Goal: Information Seeking & Learning: Understand process/instructions

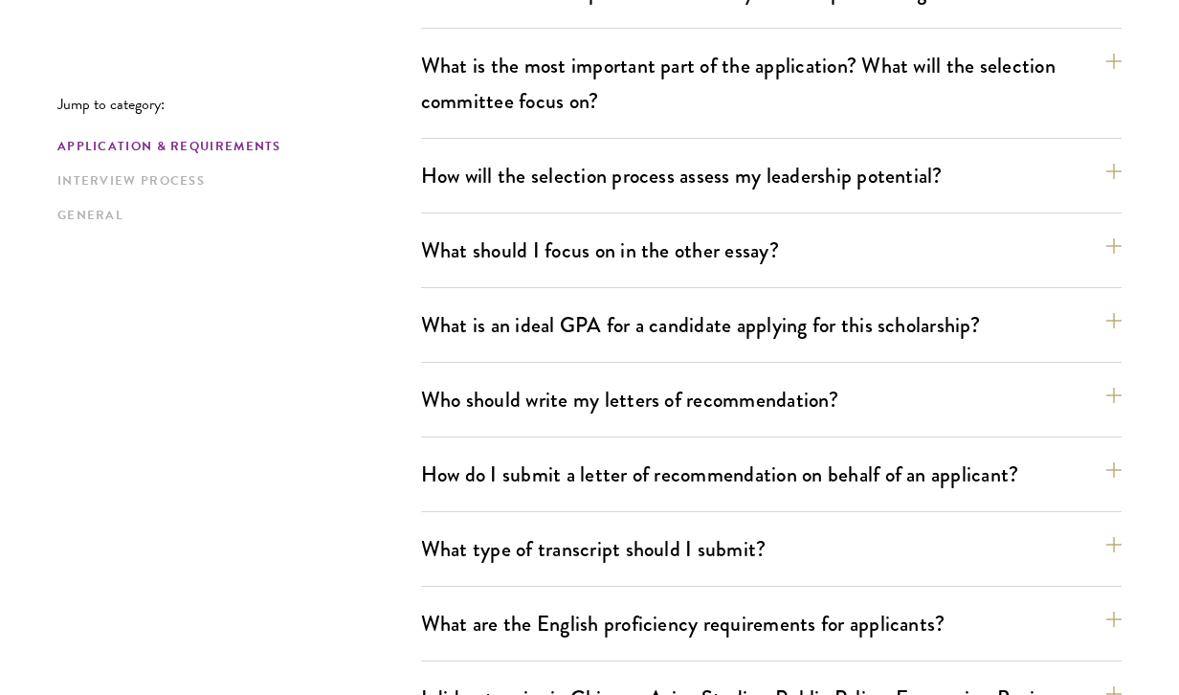
scroll to position [1156, 0]
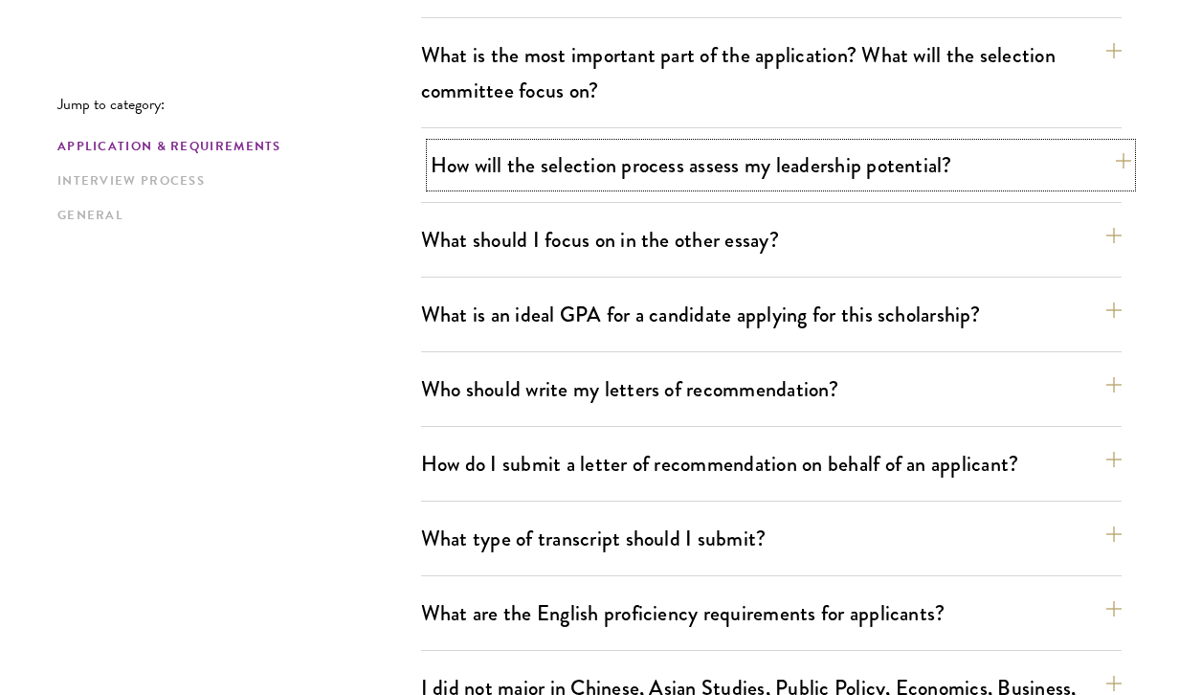
click at [1114, 162] on button "How will the selection process assess my leadership potential?" at bounding box center [781, 165] width 701 height 43
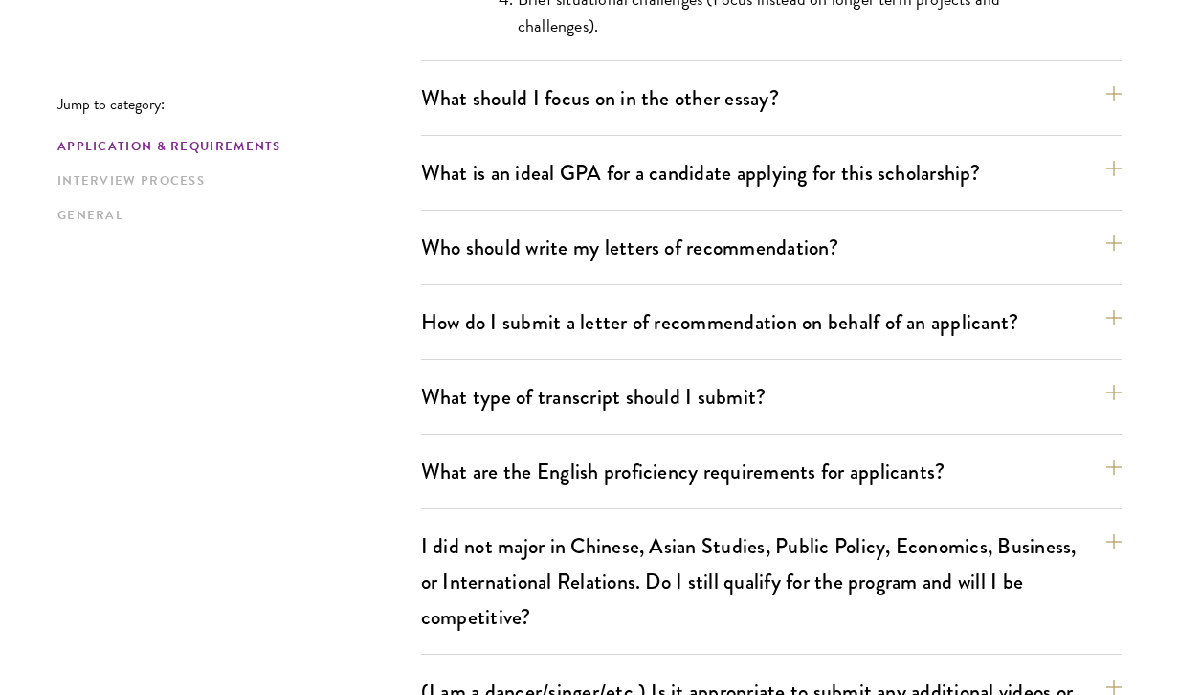
scroll to position [2223, 0]
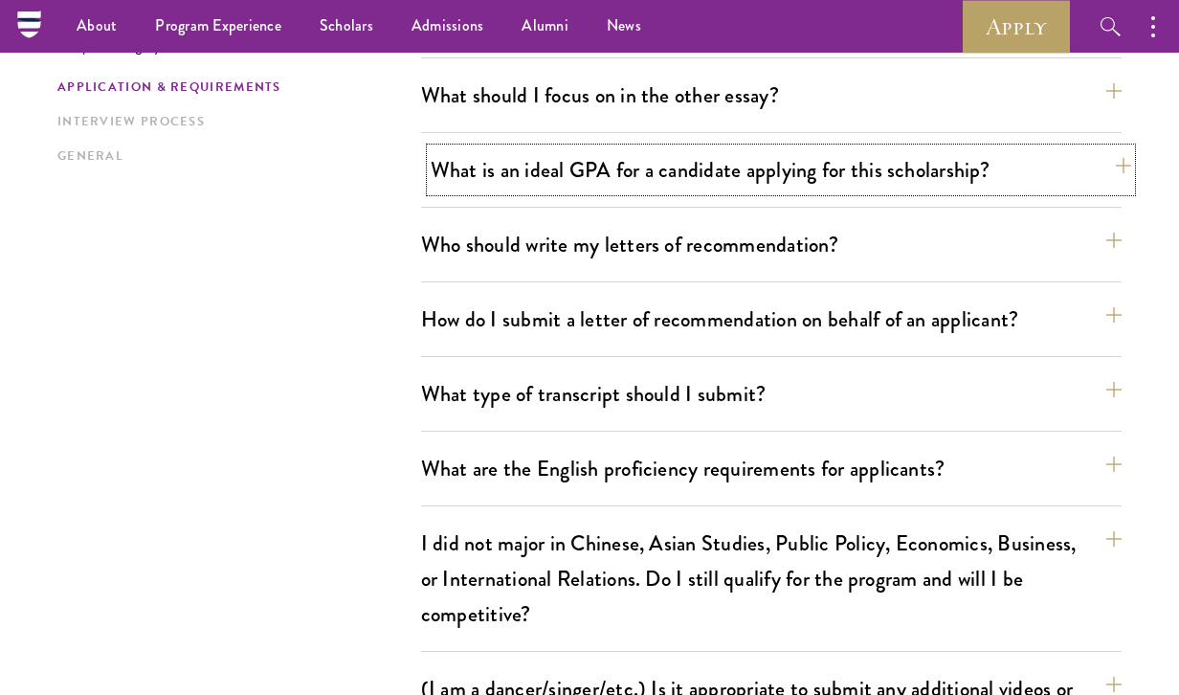
click at [1116, 164] on button "What is an ideal GPA for a candidate applying for this scholarship?" at bounding box center [781, 169] width 701 height 43
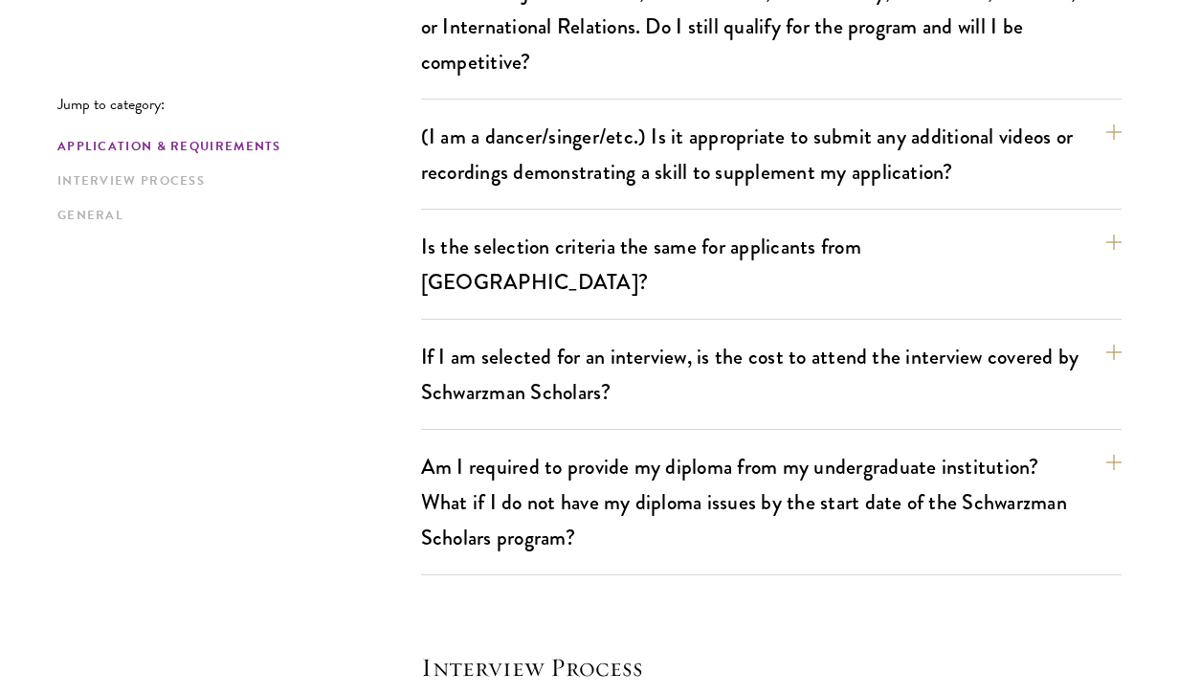
scroll to position [2244, 0]
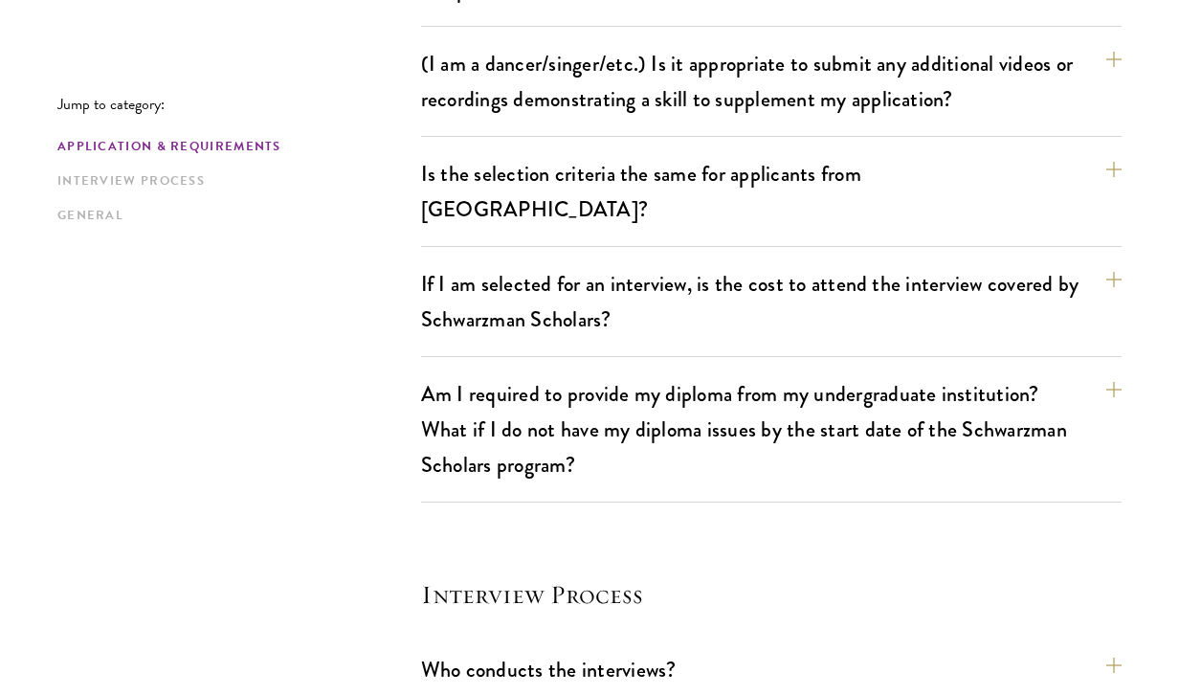
click at [1101, 268] on button "If I am selected for an interview, is the cost to attend the interview covered …" at bounding box center [771, 301] width 701 height 78
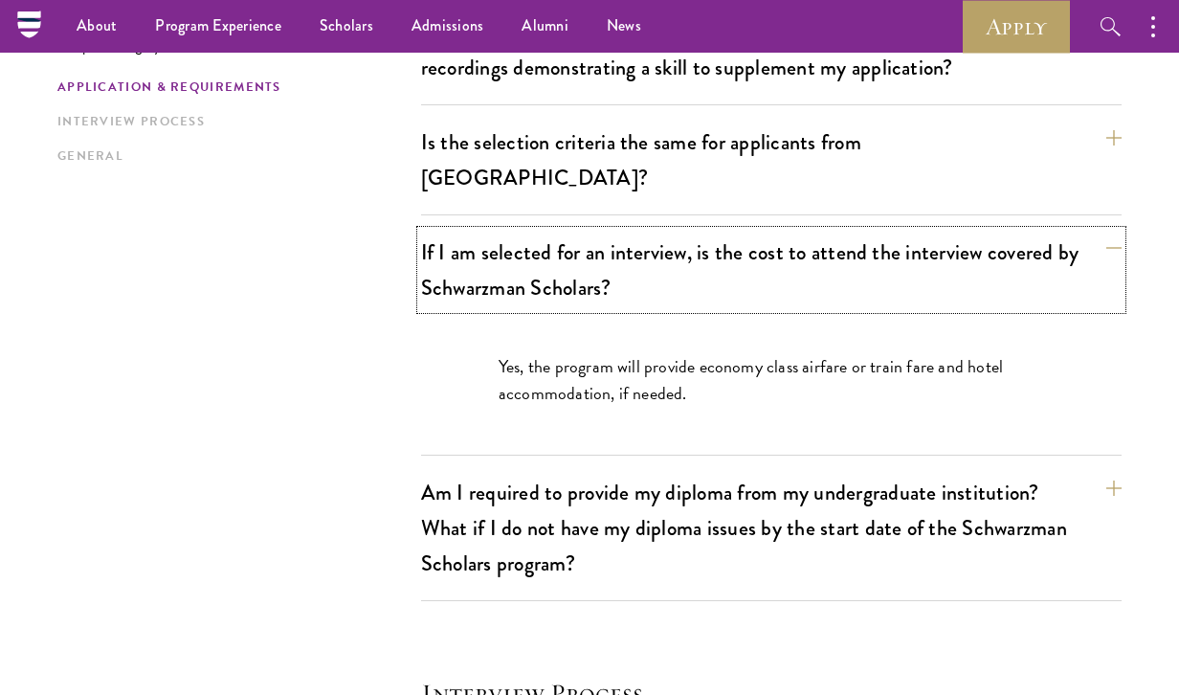
scroll to position [1925, 0]
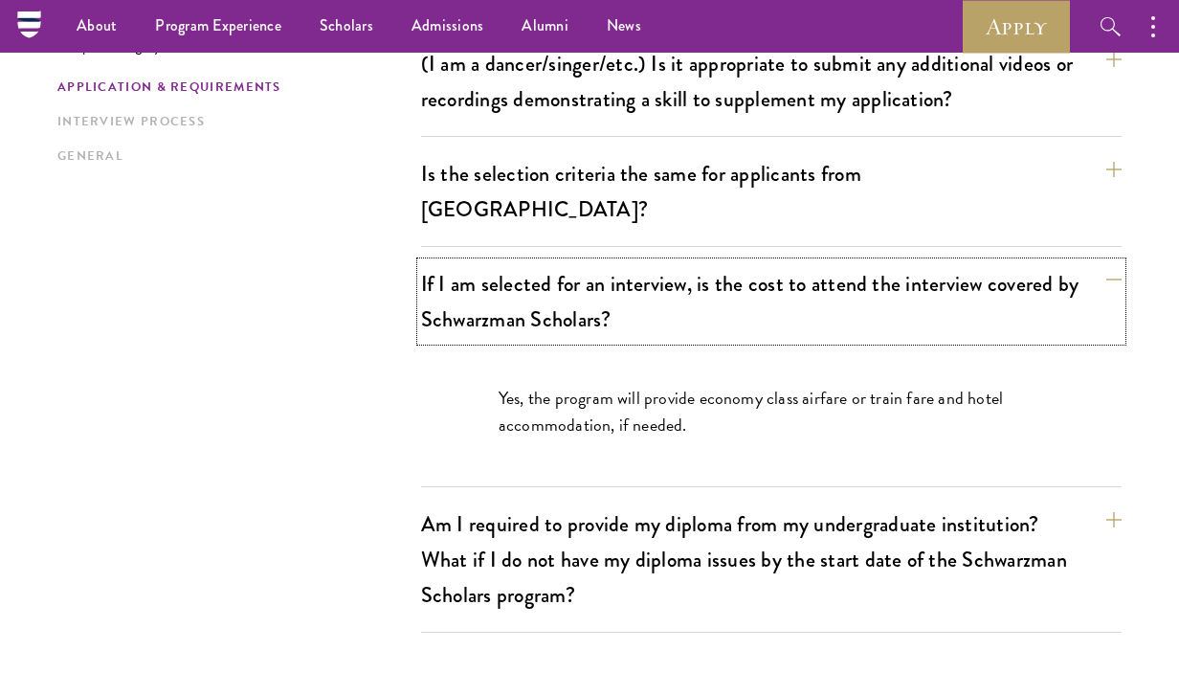
click at [1101, 268] on button "If I am selected for an interview, is the cost to attend the interview covered …" at bounding box center [771, 301] width 701 height 78
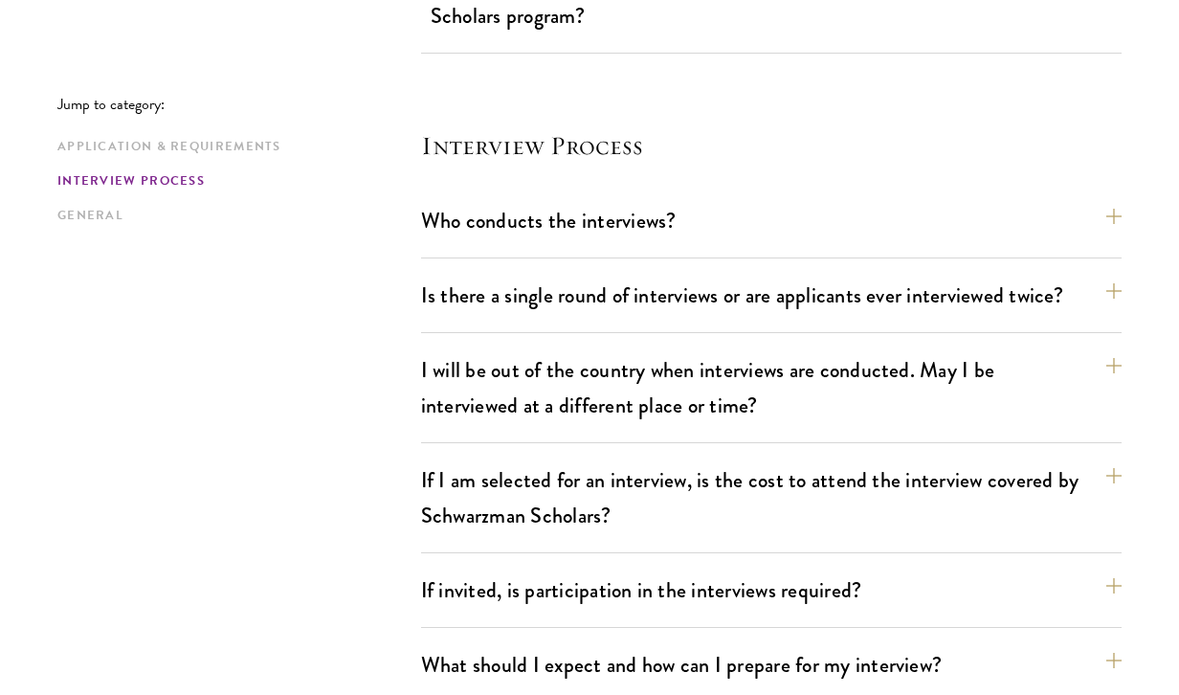
scroll to position [2377, 0]
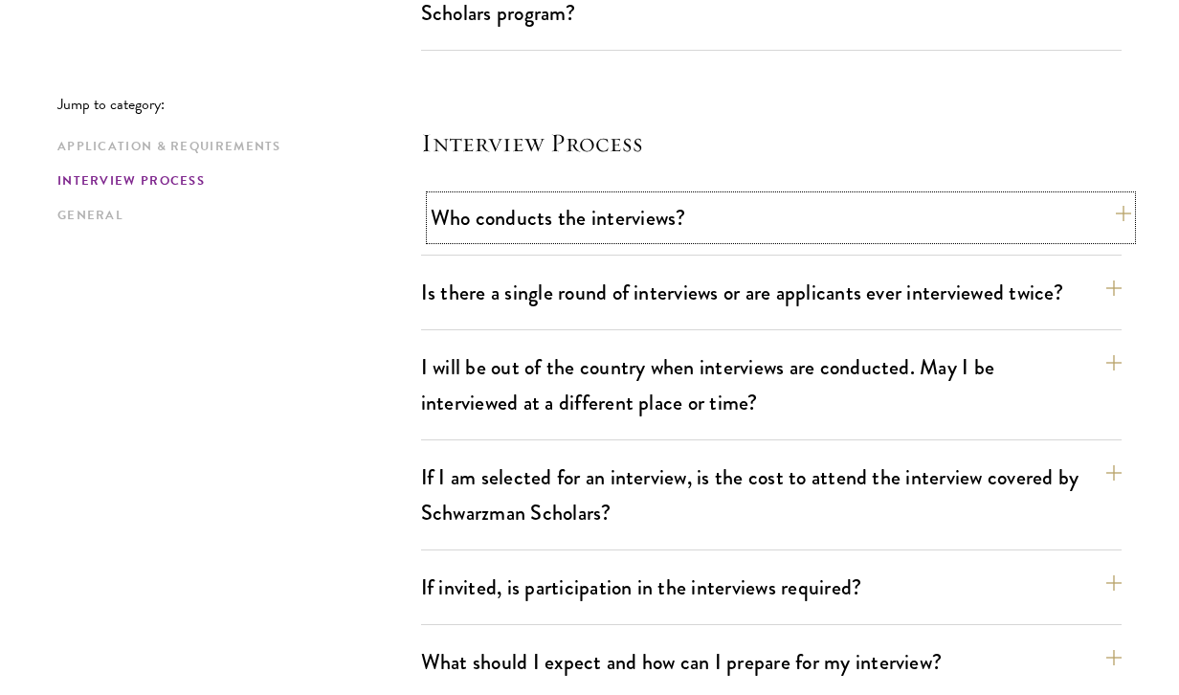
click at [1102, 196] on button "Who conducts the interviews?" at bounding box center [781, 217] width 701 height 43
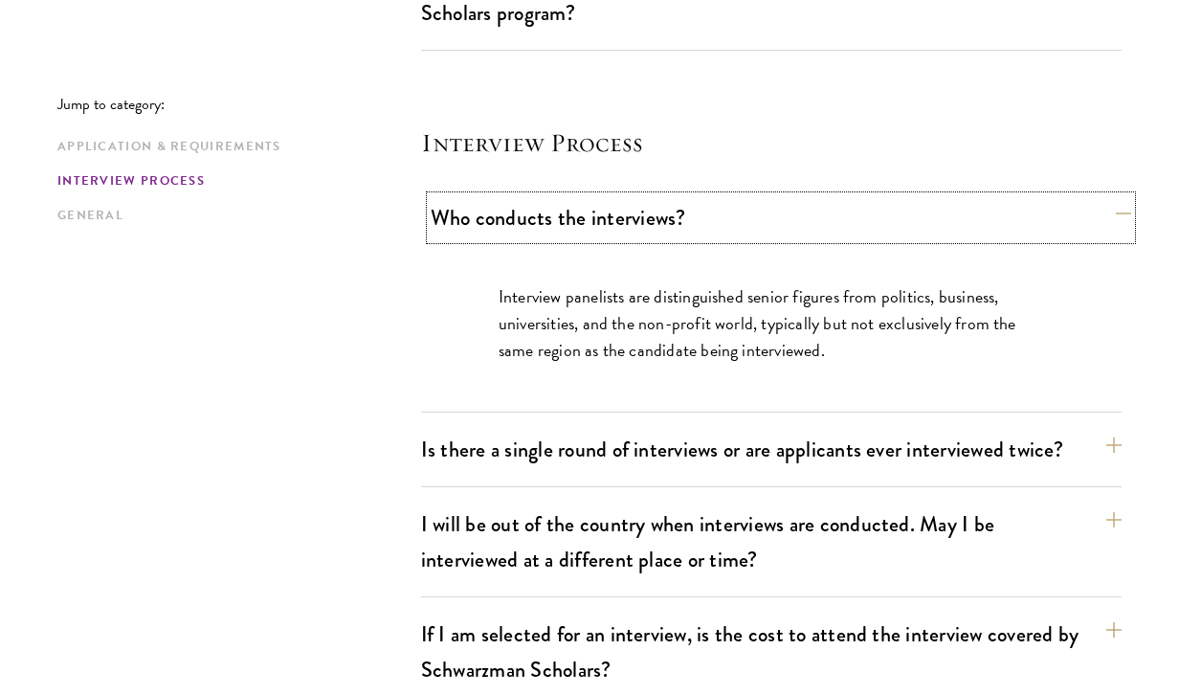
click at [1102, 196] on button "Who conducts the interviews?" at bounding box center [781, 217] width 701 height 43
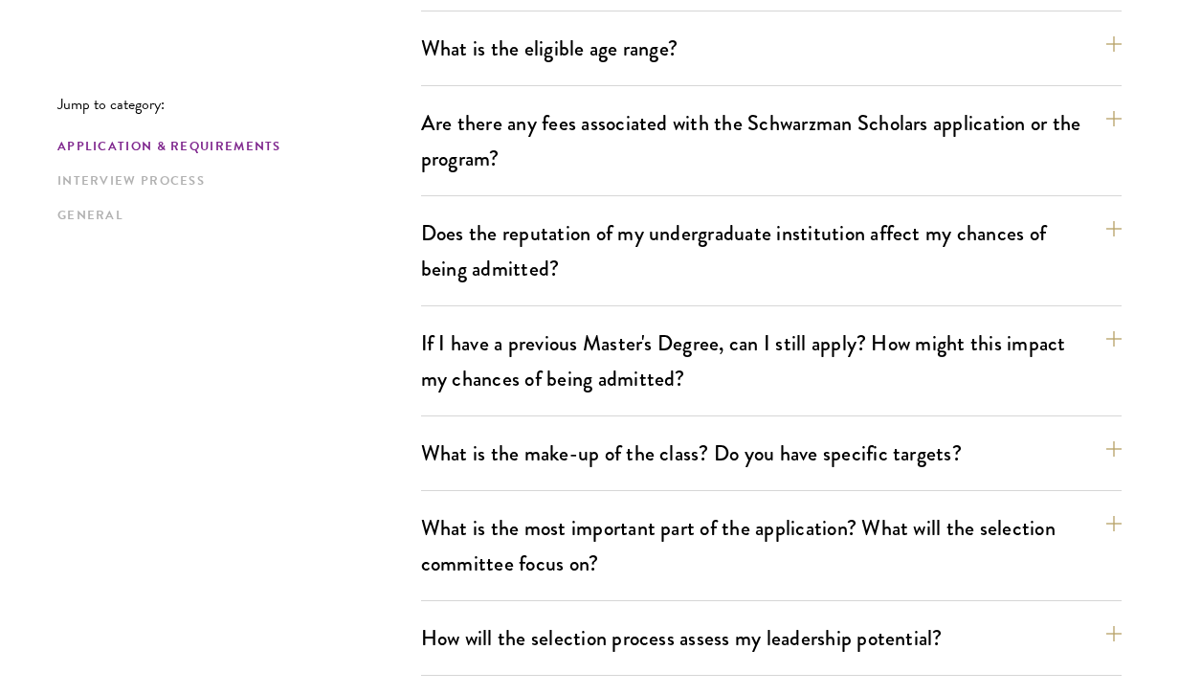
scroll to position [774, 0]
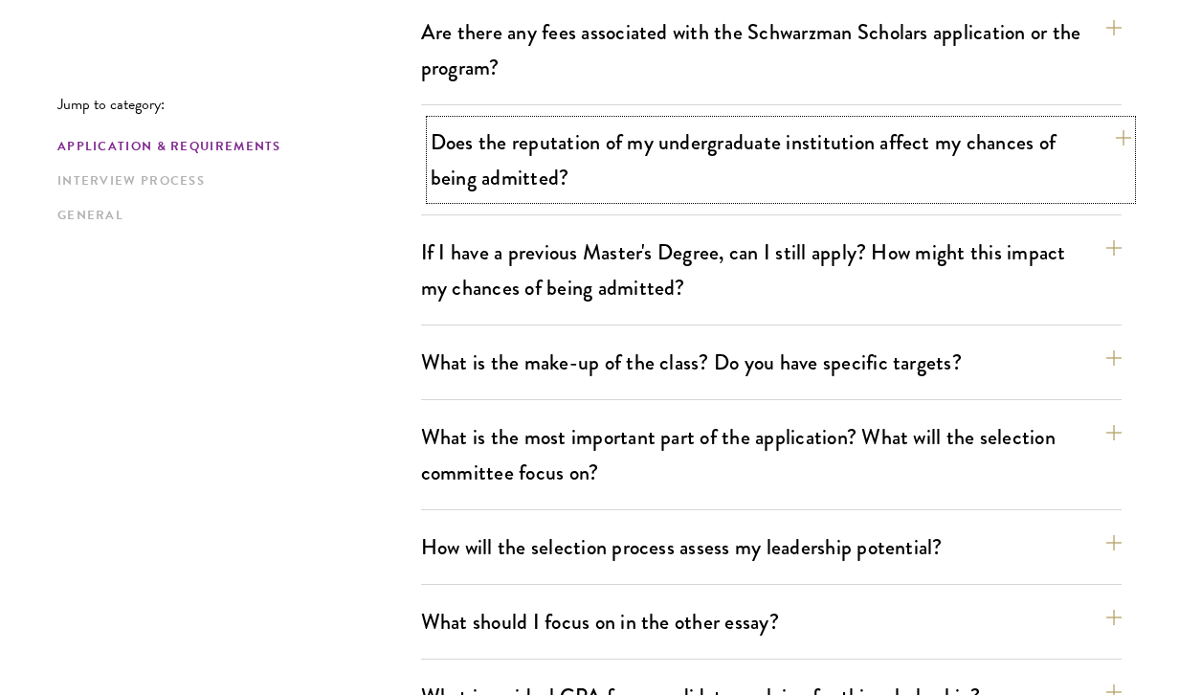
click at [1089, 161] on button "Does the reputation of my undergraduate institution affect my chances of being …" at bounding box center [781, 160] width 701 height 78
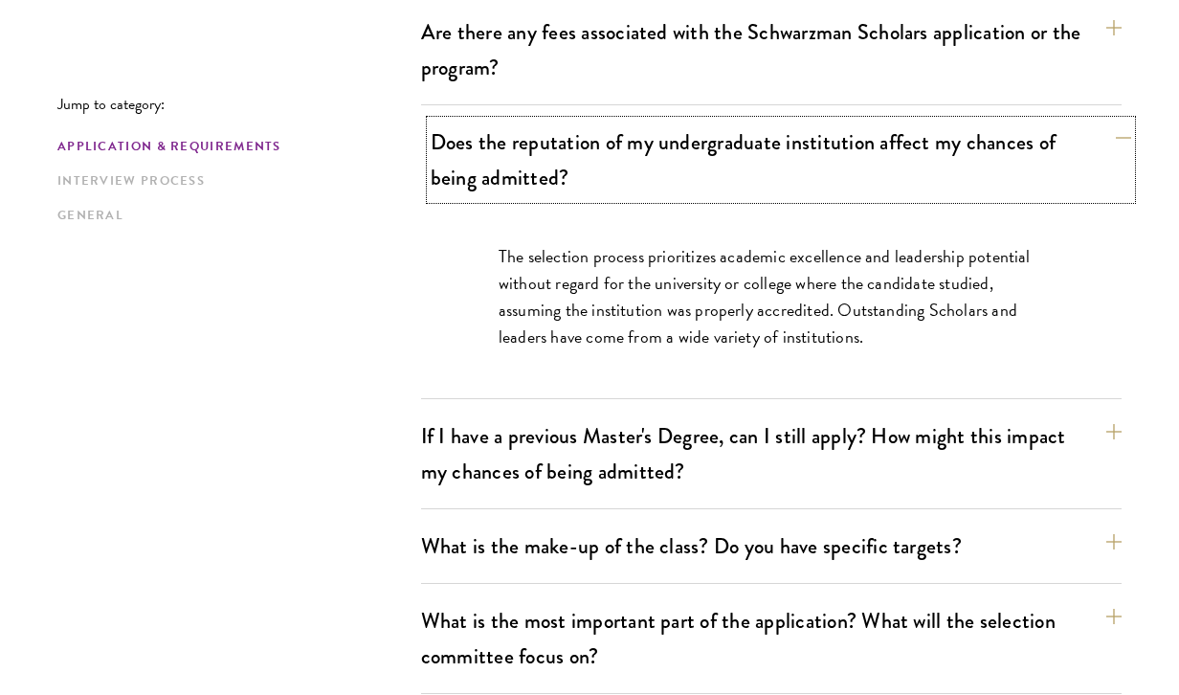
click at [1089, 161] on button "Does the reputation of my undergraduate institution affect my chances of being …" at bounding box center [781, 160] width 701 height 78
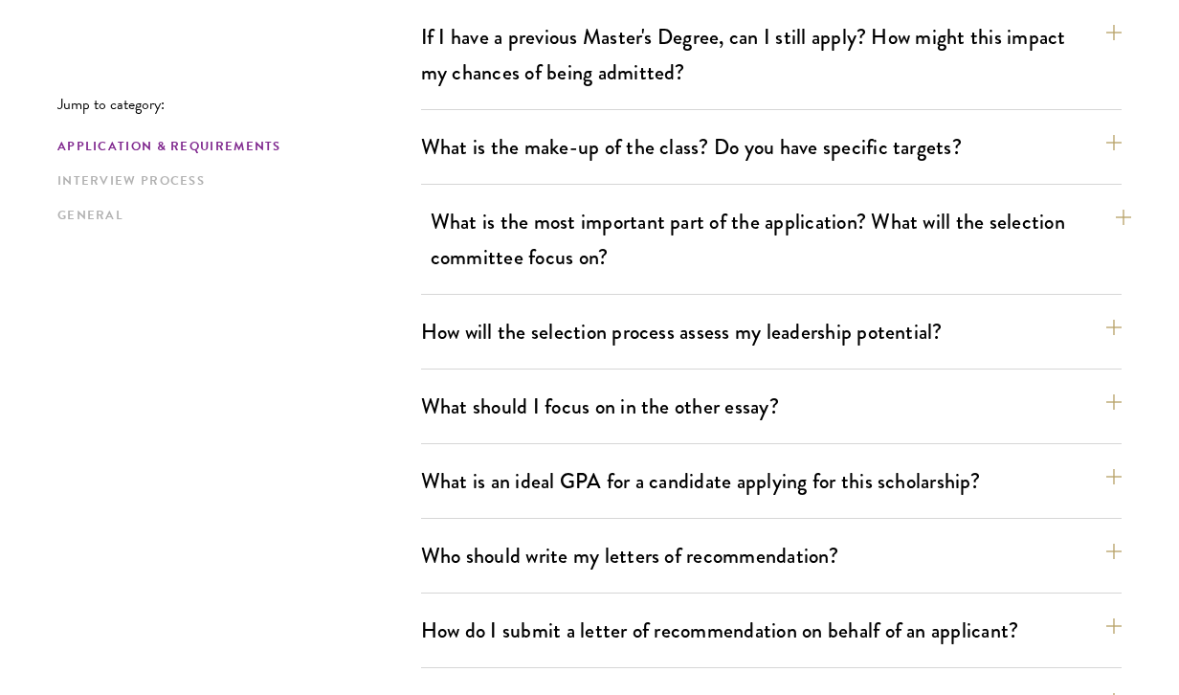
scroll to position [996, 0]
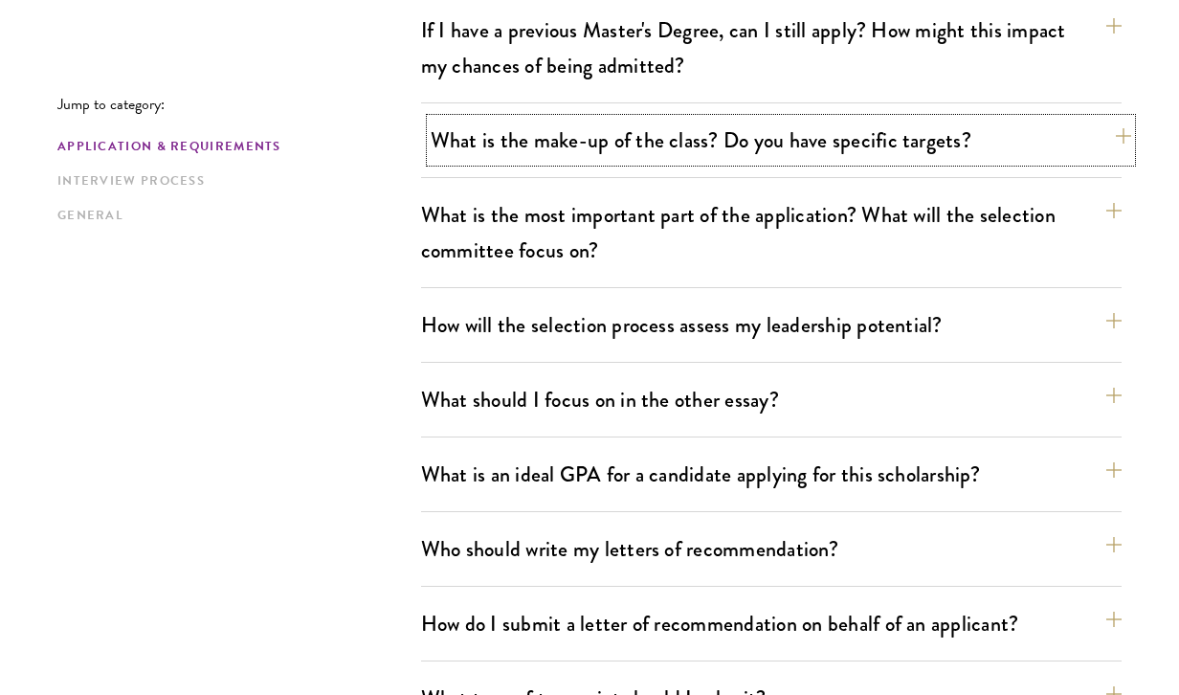
click at [1090, 129] on button "What is the make-up of the class? Do you have specific targets?" at bounding box center [781, 140] width 701 height 43
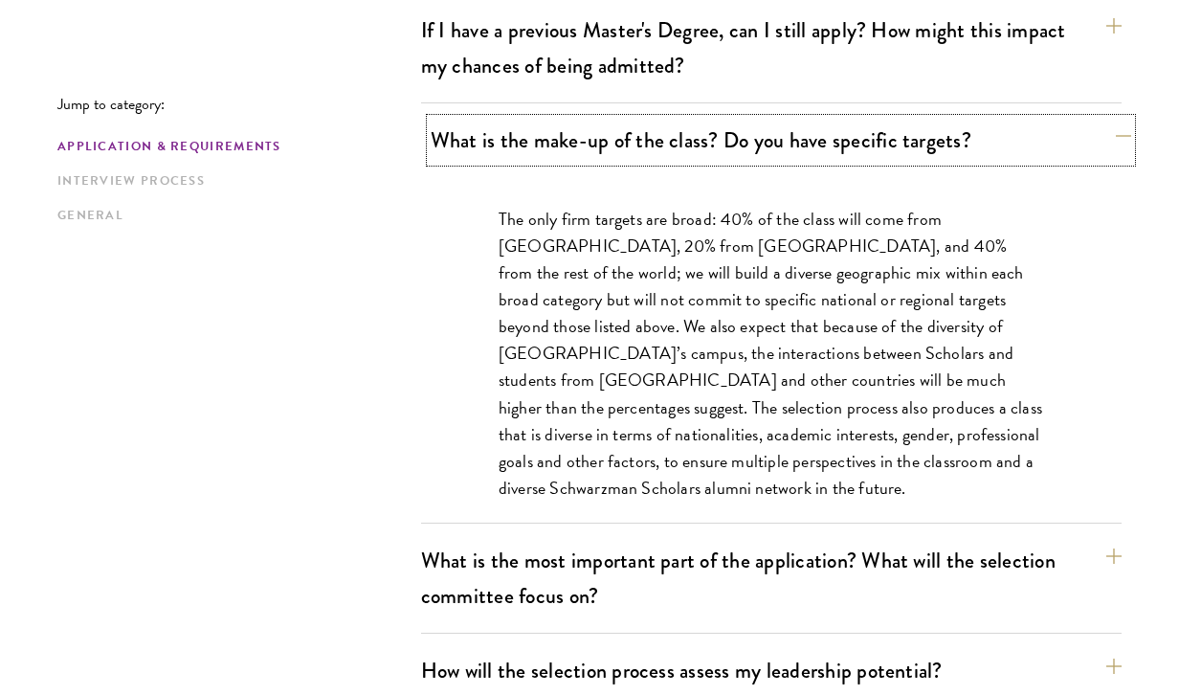
click at [1090, 129] on button "What is the make-up of the class? Do you have specific targets?" at bounding box center [781, 140] width 701 height 43
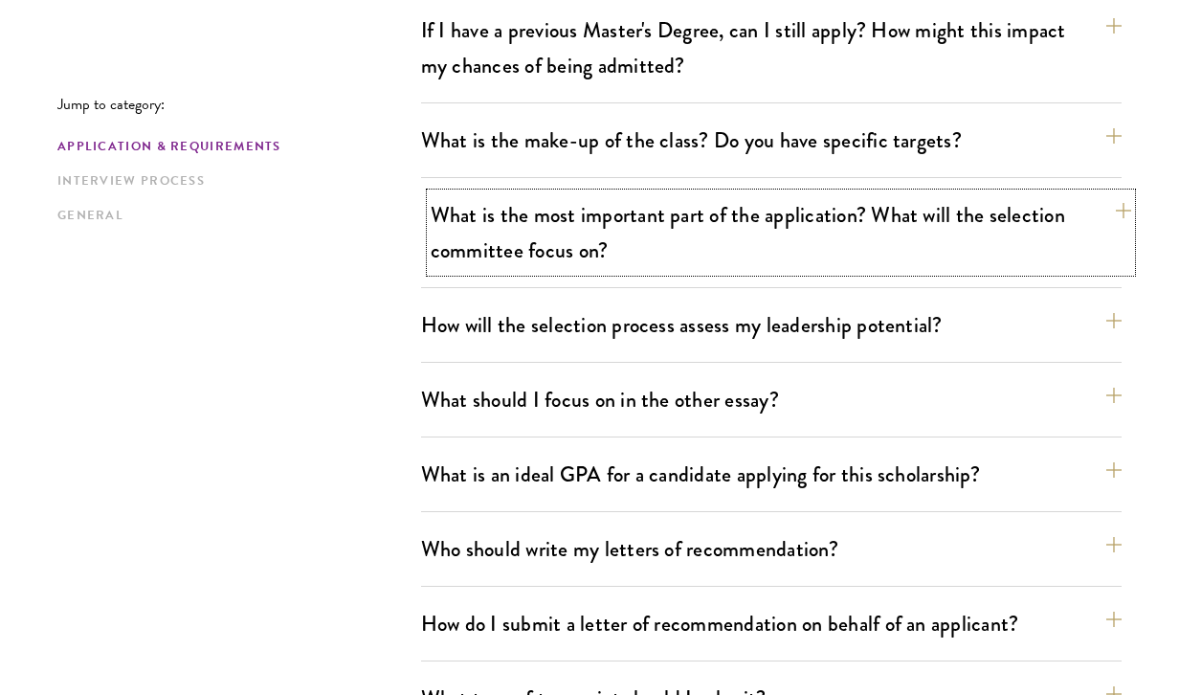
click at [1079, 223] on button "What is the most important part of the application? What will the selection com…" at bounding box center [781, 232] width 701 height 78
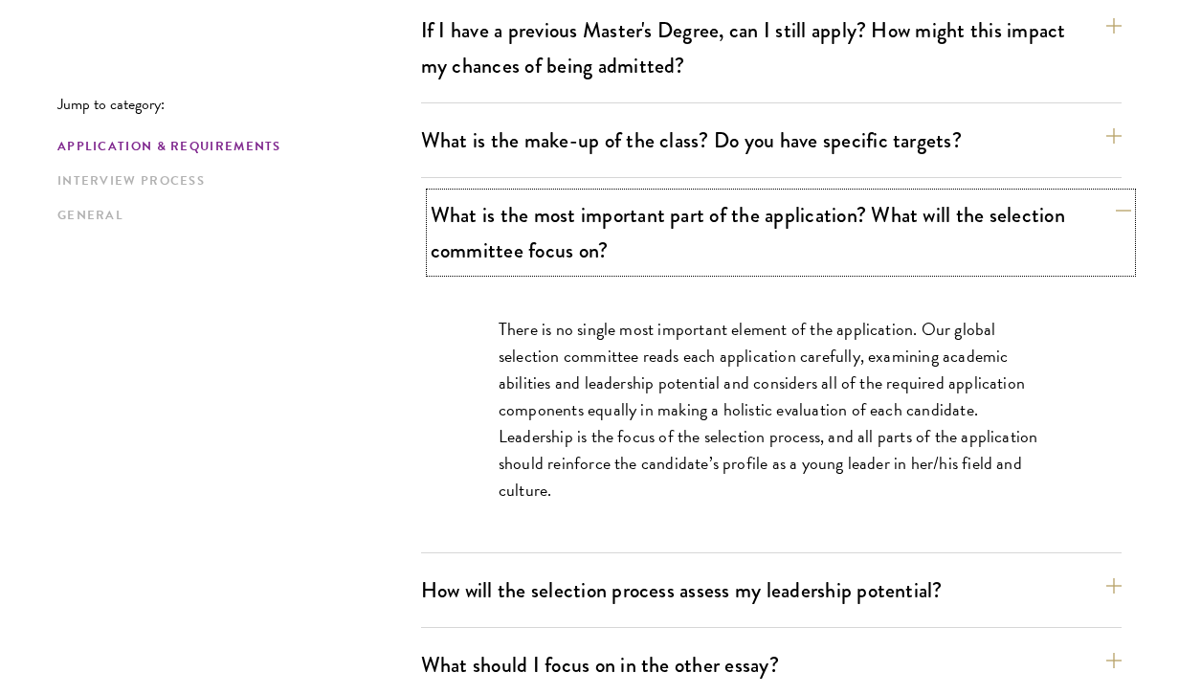
click at [1079, 223] on button "What is the most important part of the application? What will the selection com…" at bounding box center [781, 232] width 701 height 78
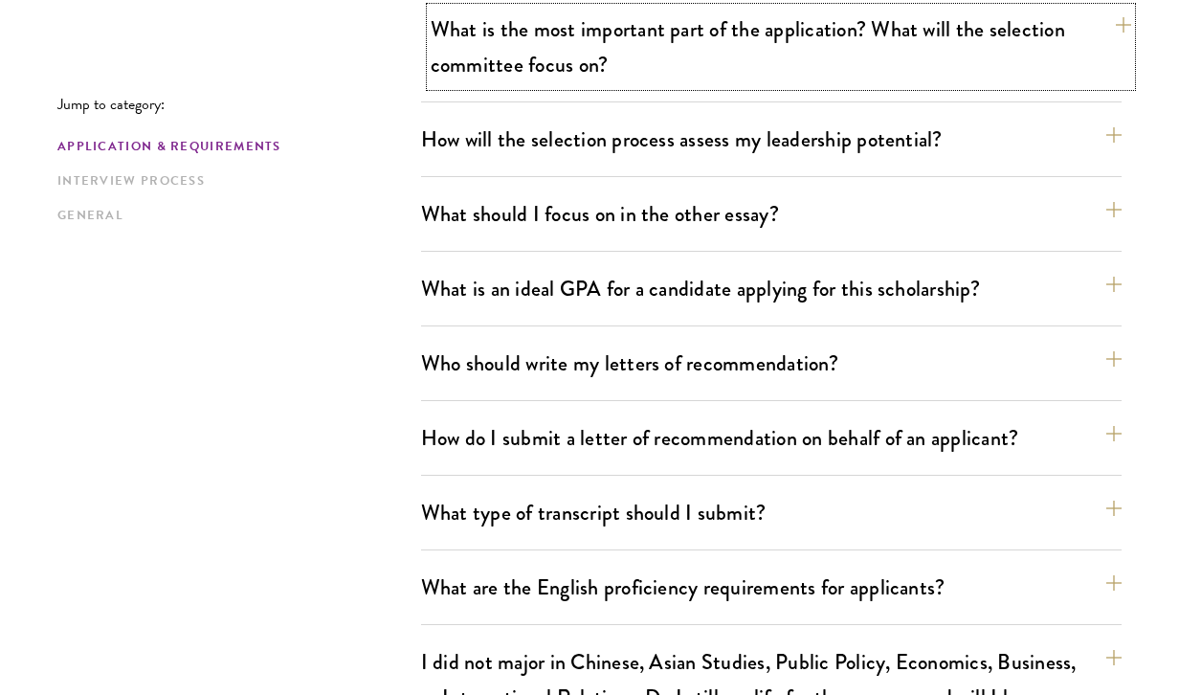
scroll to position [1226, 0]
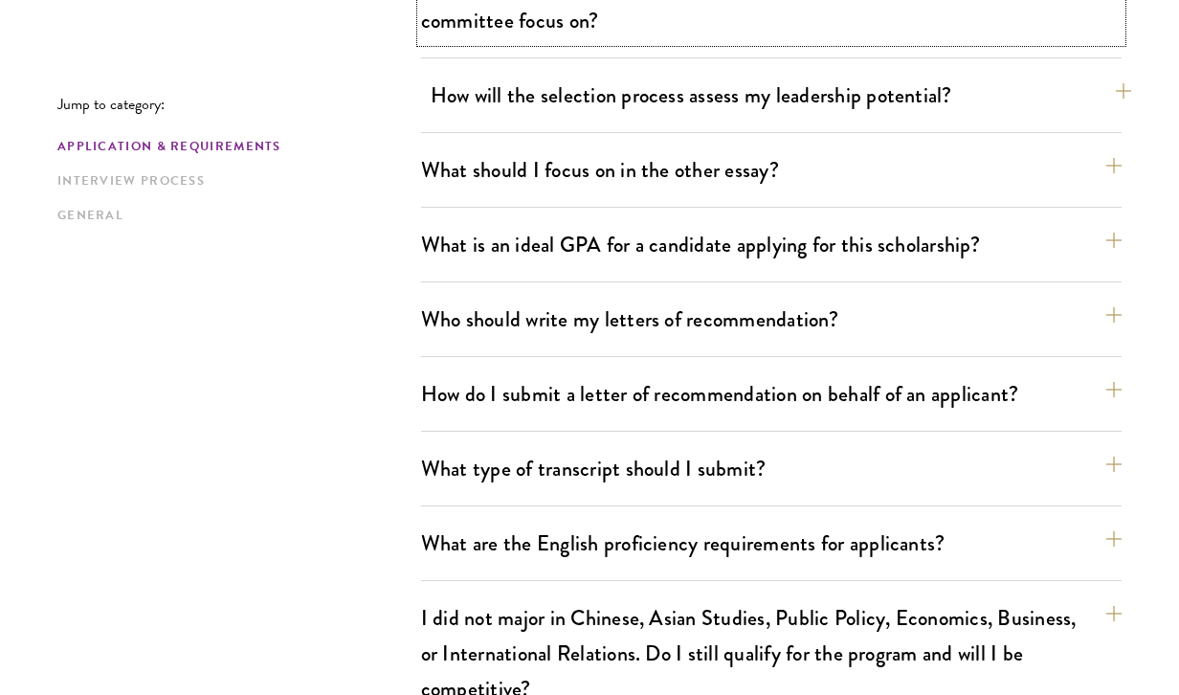
click at [1083, 100] on button "How will the selection process assess my leadership potential?" at bounding box center [781, 95] width 701 height 43
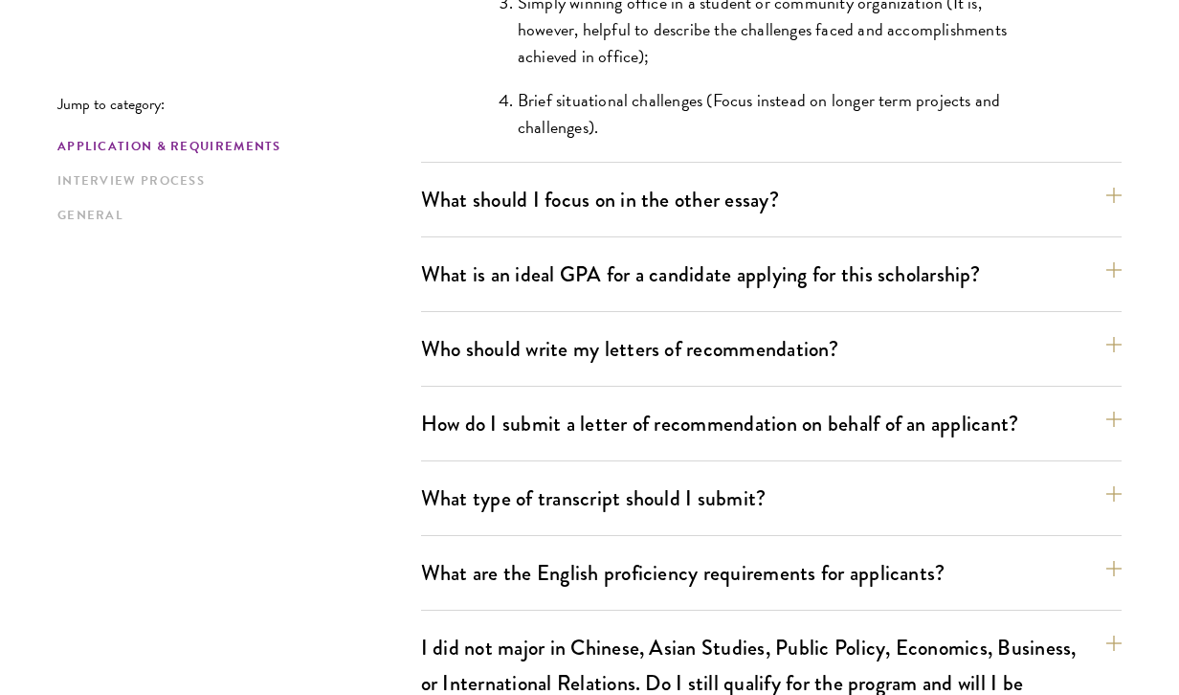
scroll to position [2120, 0]
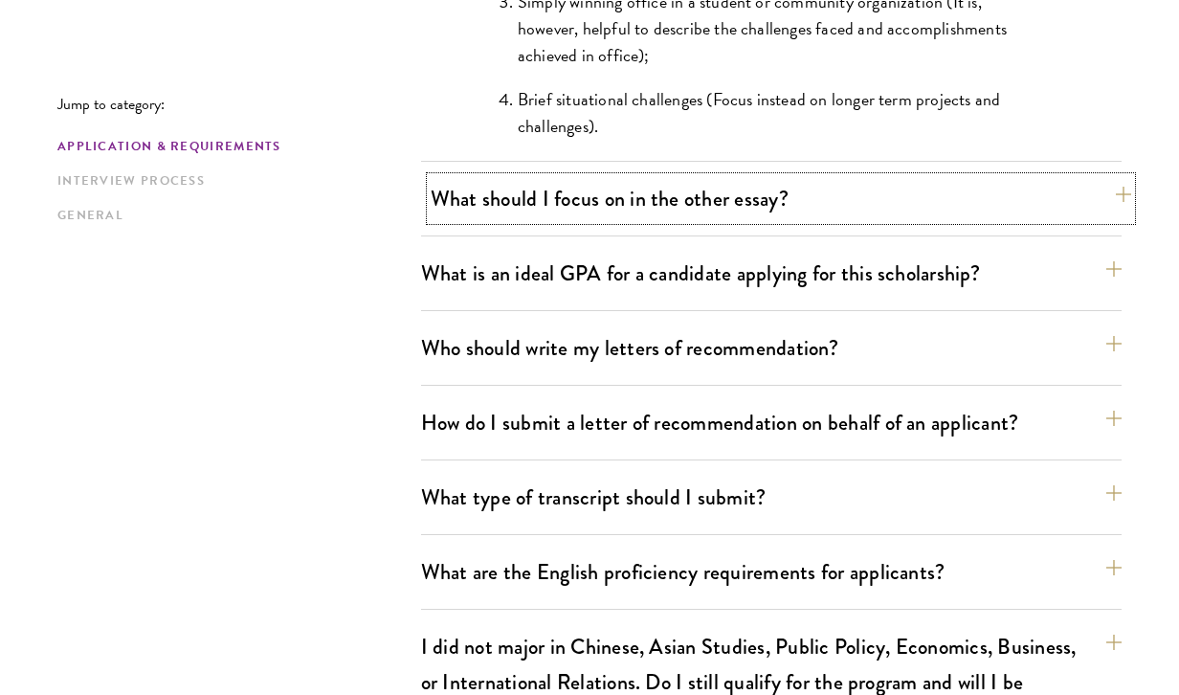
click at [1089, 213] on button "What should I focus on in the other essay?" at bounding box center [781, 198] width 701 height 43
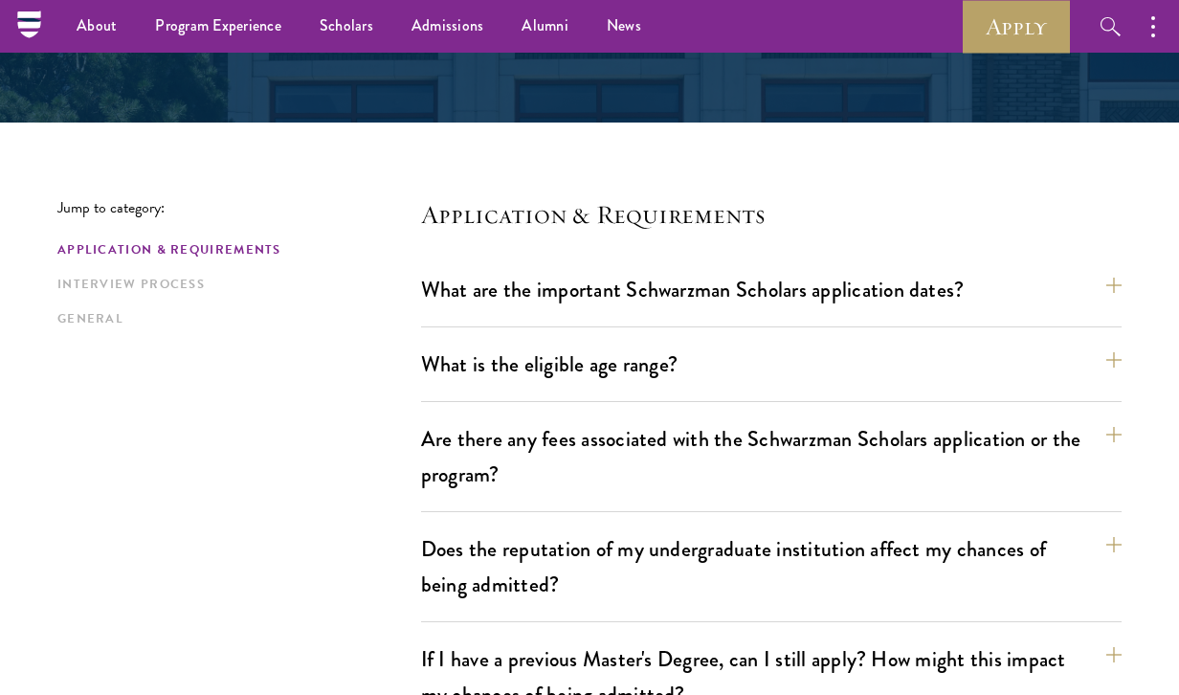
scroll to position [0, 0]
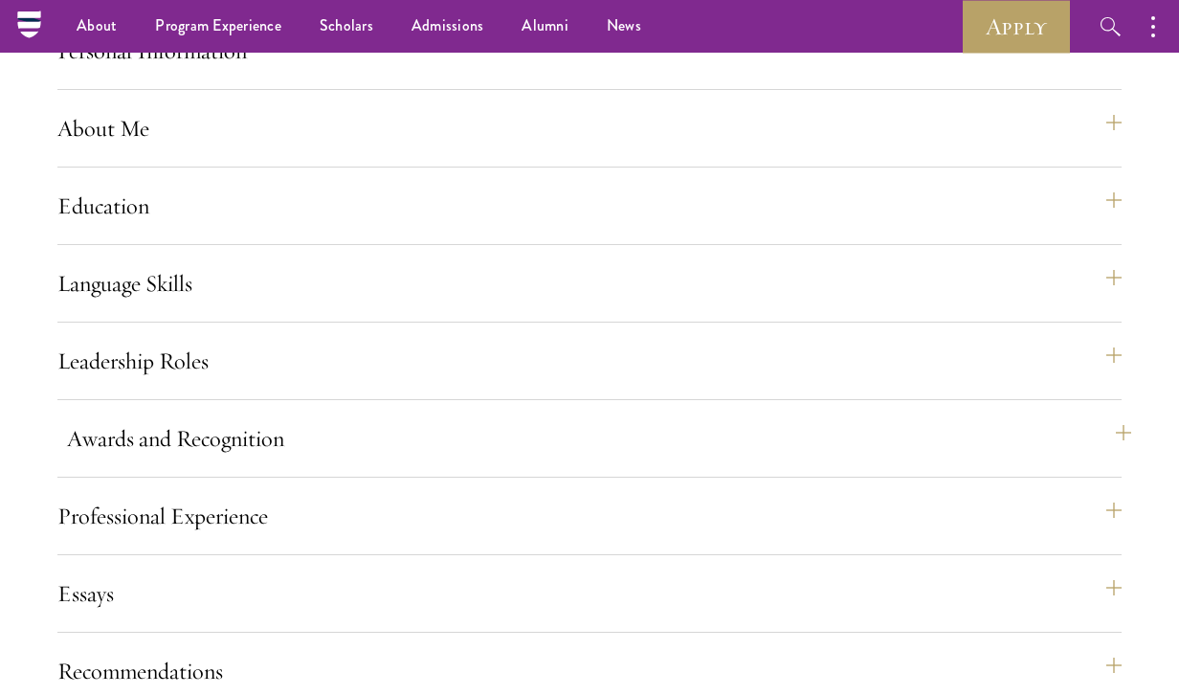
scroll to position [1717, 0]
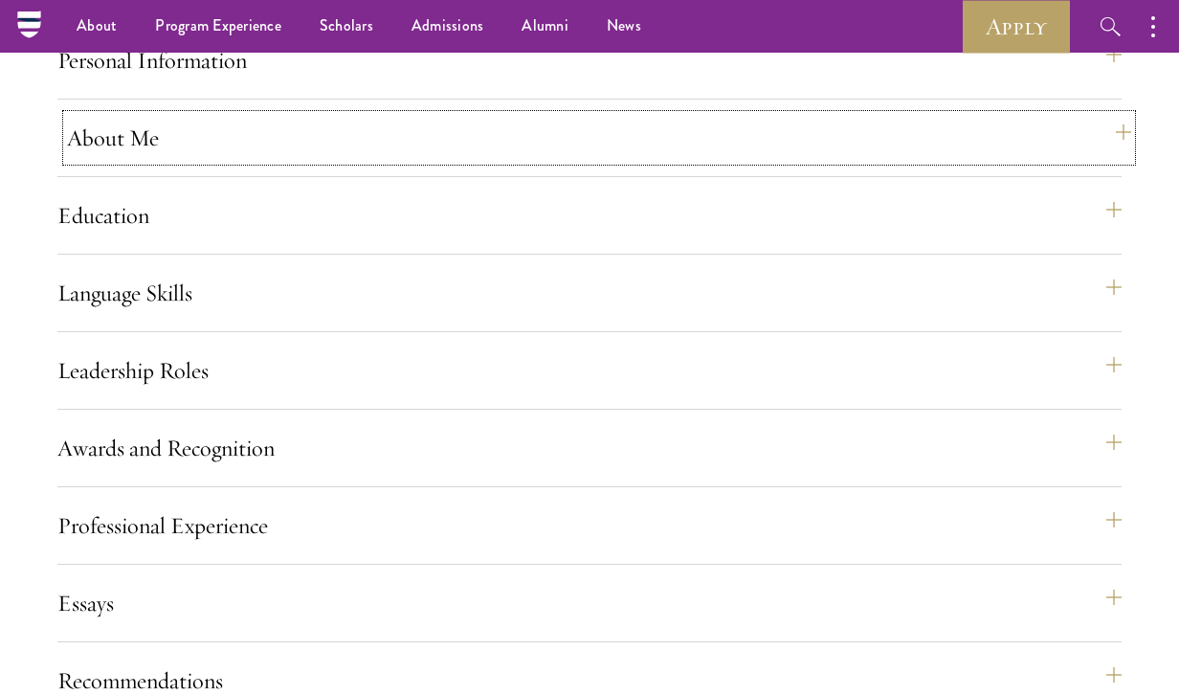
click at [1113, 161] on button "About Me" at bounding box center [599, 138] width 1064 height 46
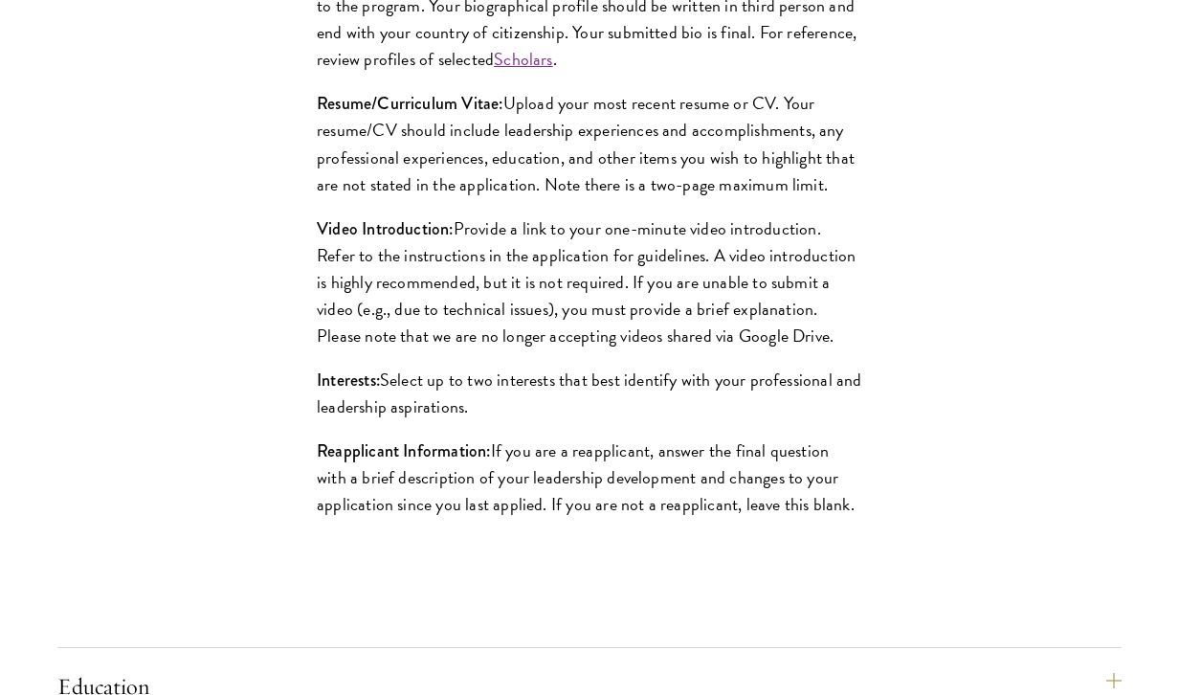
scroll to position [2050, 0]
